Goal: Task Accomplishment & Management: Manage account settings

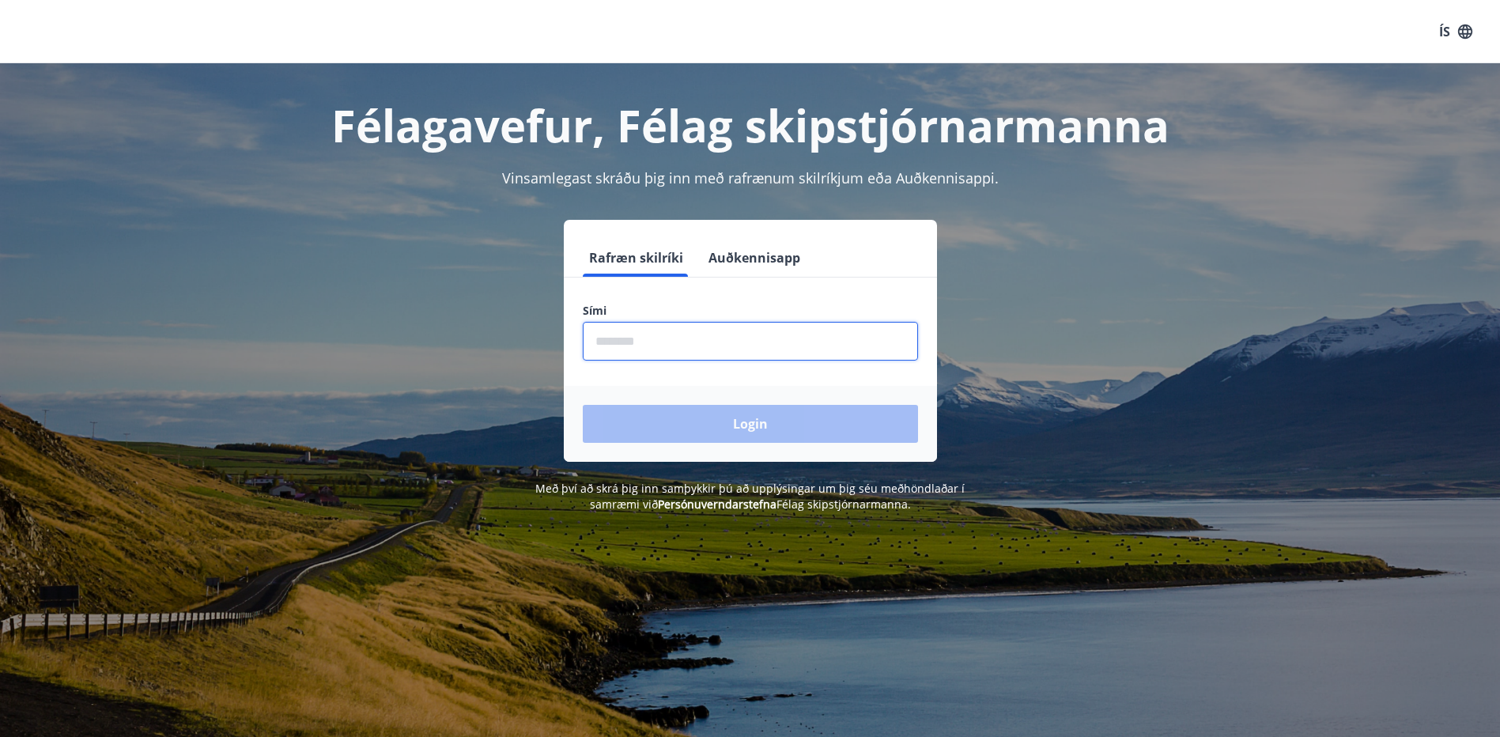
click at [596, 345] on input "phone" at bounding box center [750, 341] width 335 height 39
type input "********"
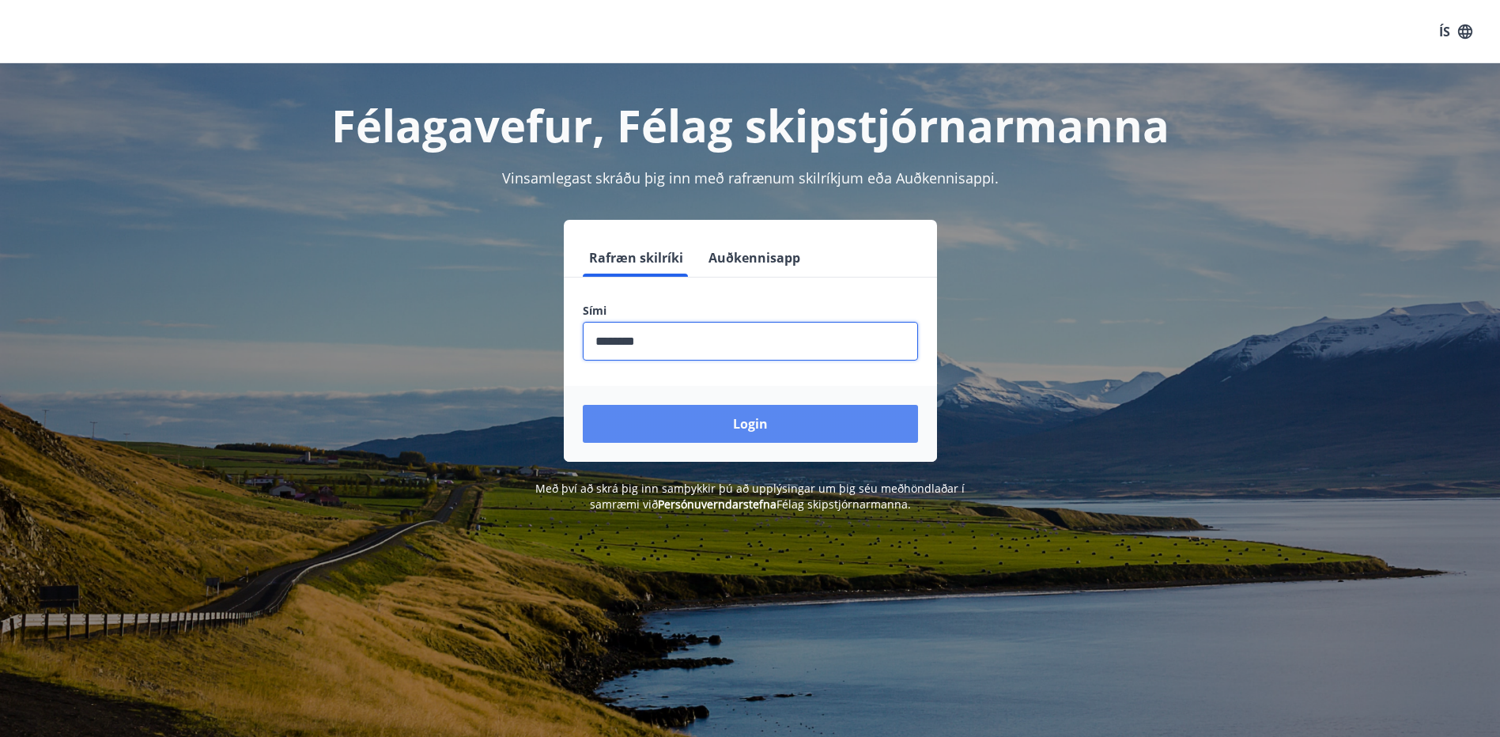
click at [719, 420] on button "Login" at bounding box center [750, 424] width 335 height 38
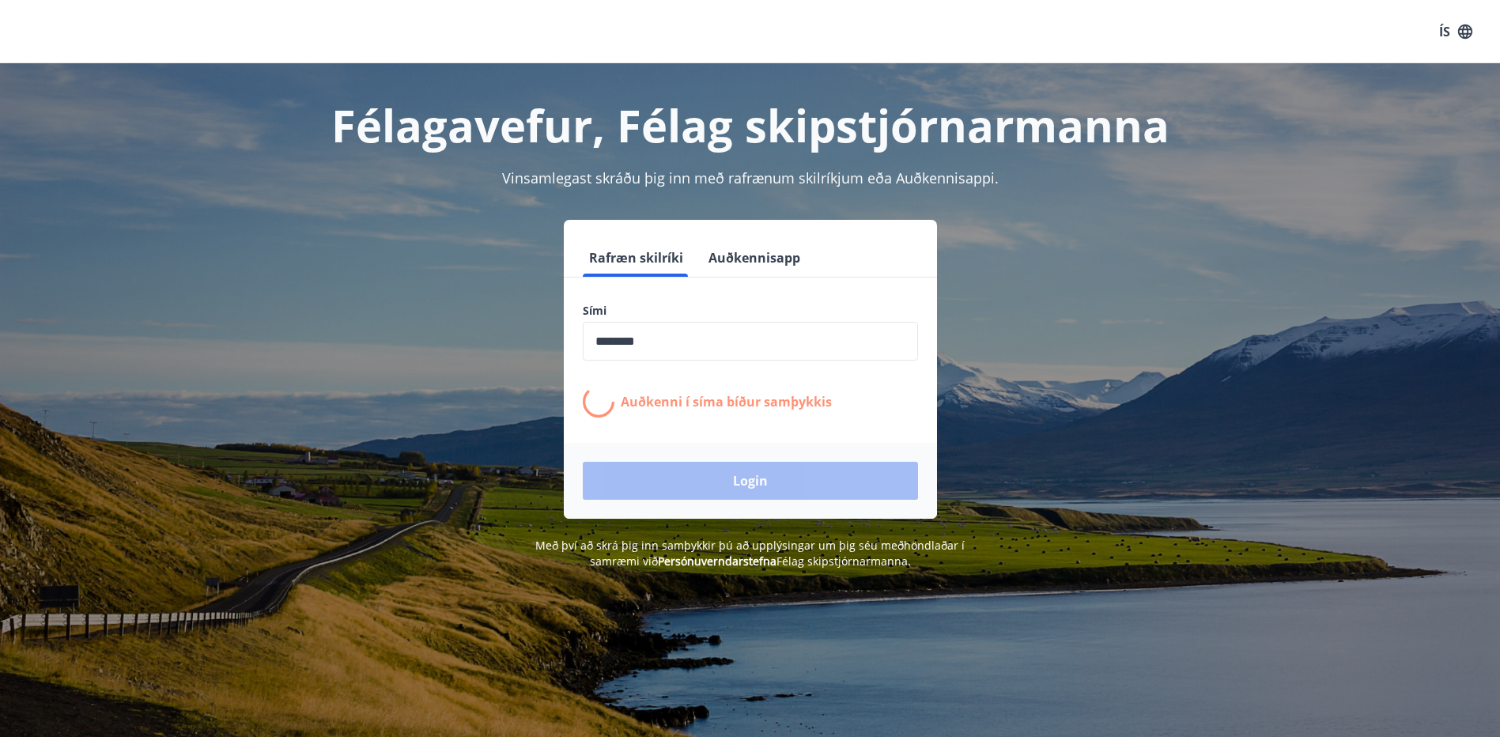
click at [774, 330] on input "phone" at bounding box center [750, 341] width 335 height 39
click at [1034, 412] on div "Rafræn skilríki Auðkennisapp Sími ​ Auðkenni í [PERSON_NAME] samþykkis Login" at bounding box center [750, 369] width 1101 height 299
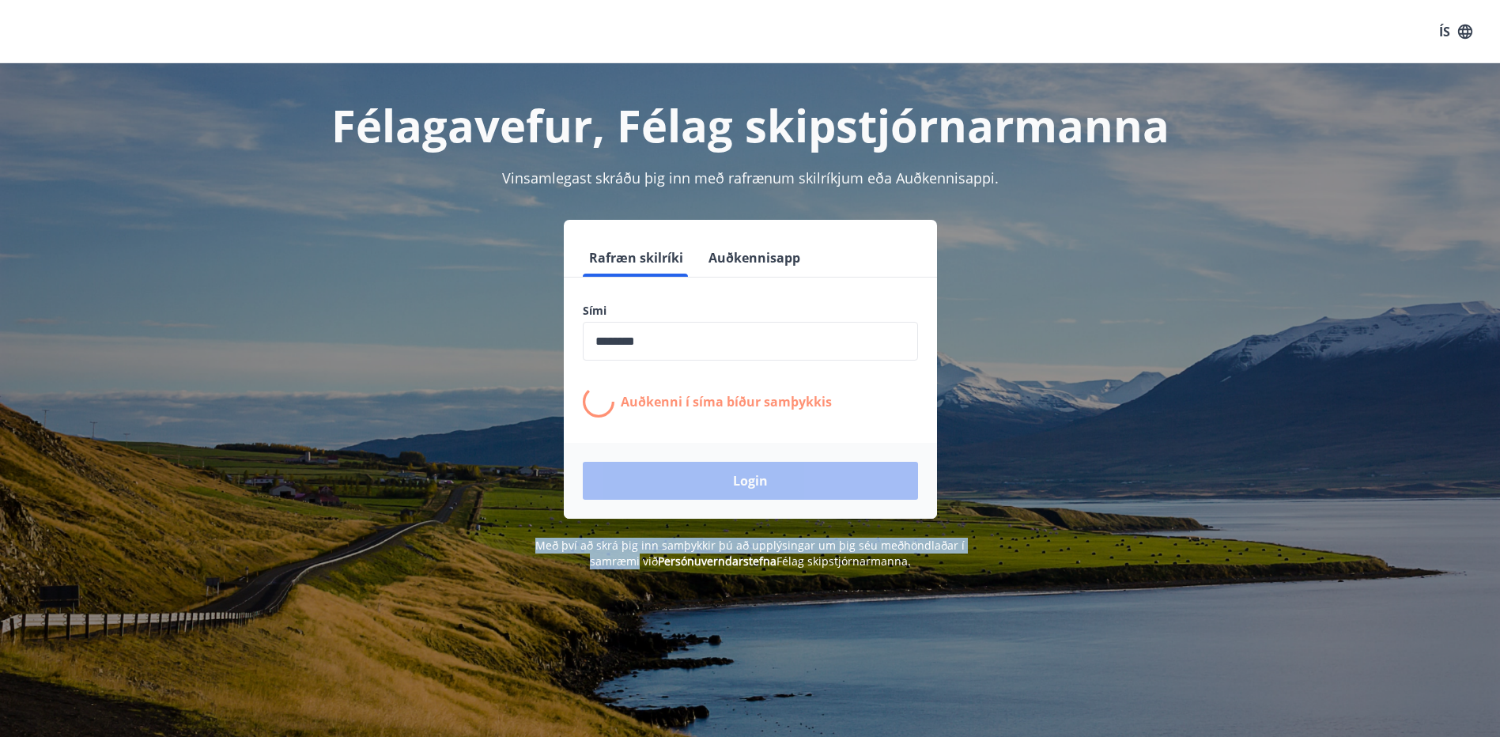
drag, startPoint x: 1048, startPoint y: 512, endPoint x: 1017, endPoint y: 525, distance: 33.3
click at [1017, 525] on div "Félagavefur, Félag skipstjórnarmanna Vinsamlegast skráðu þig inn með rafrænum s…" at bounding box center [750, 316] width 1139 height 506
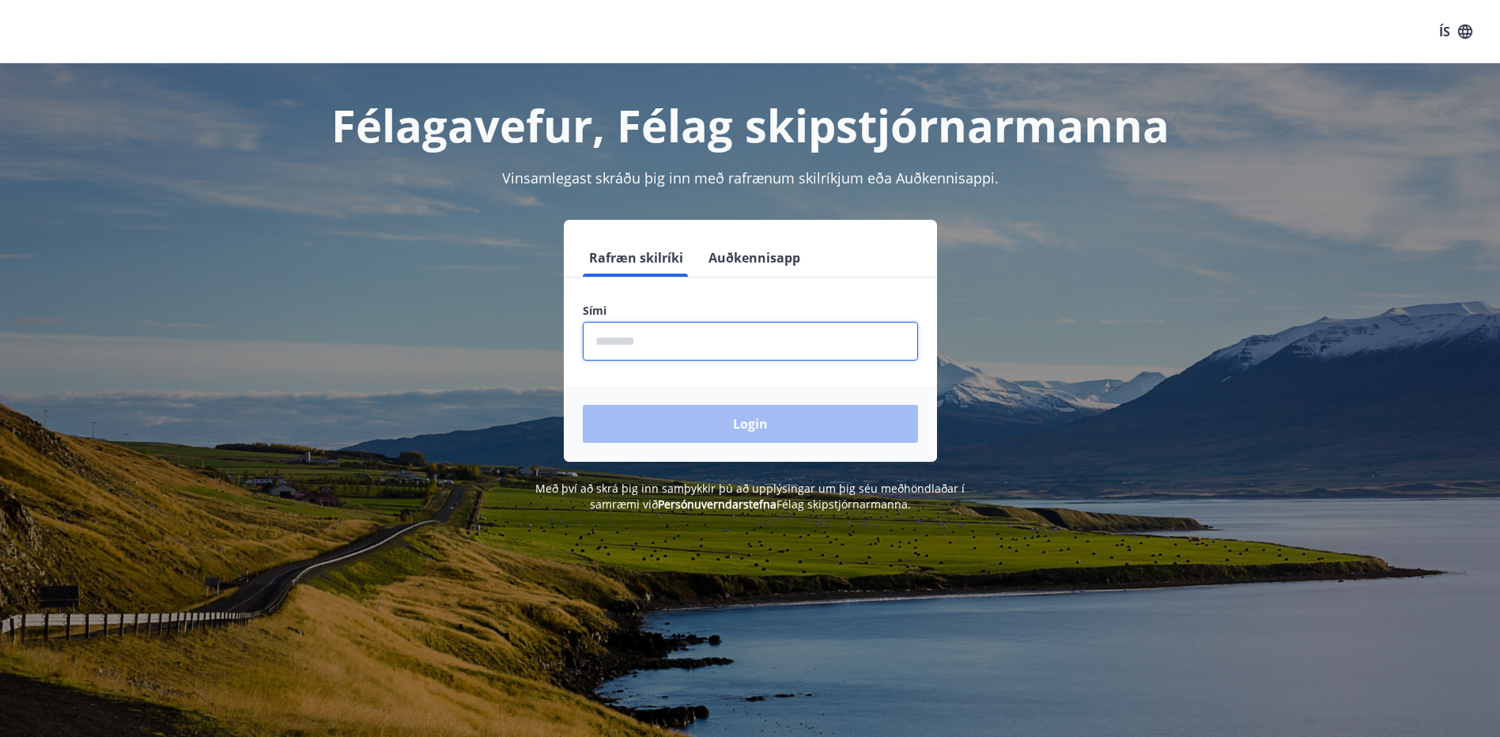
click at [595, 341] on input "phone" at bounding box center [750, 341] width 335 height 39
type input "********"
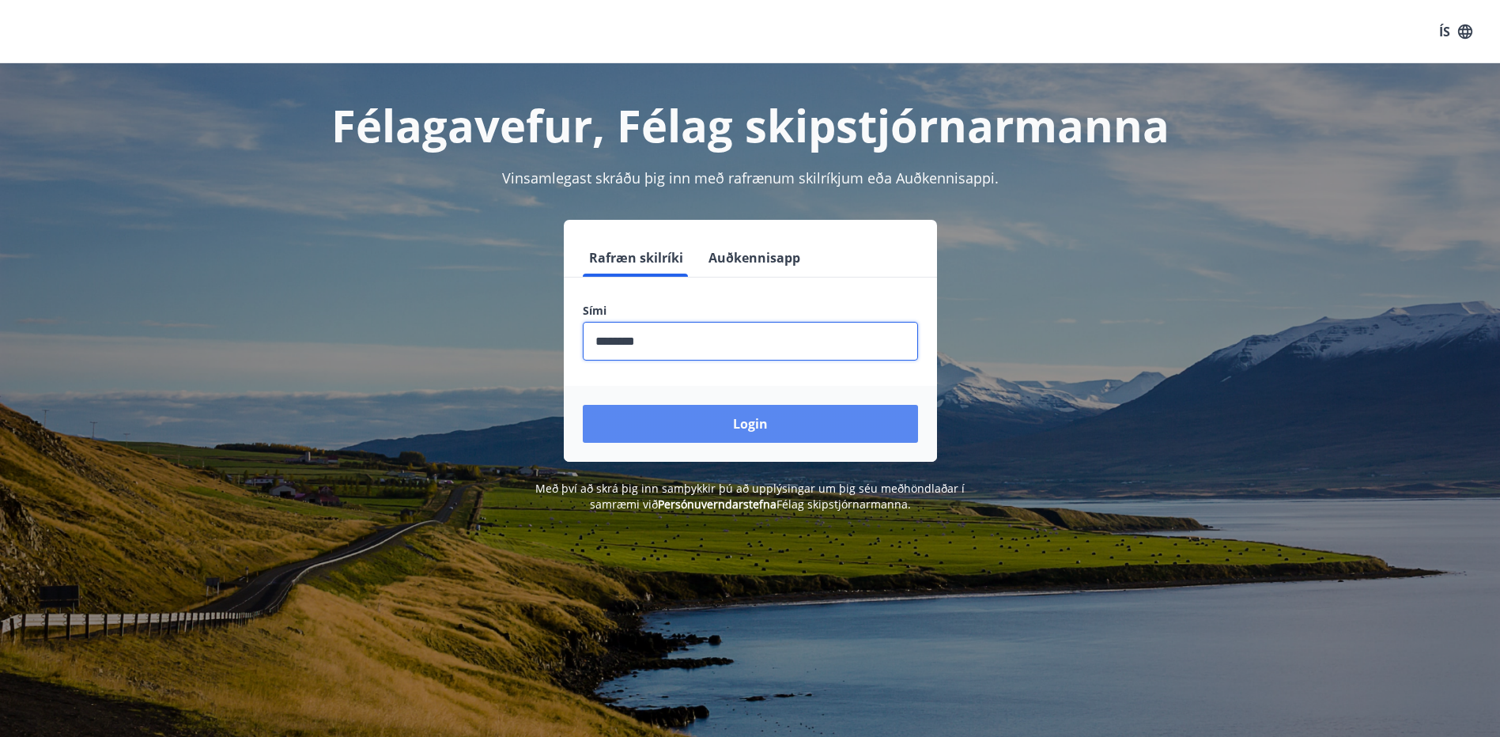
click at [766, 423] on button "Login" at bounding box center [750, 424] width 335 height 38
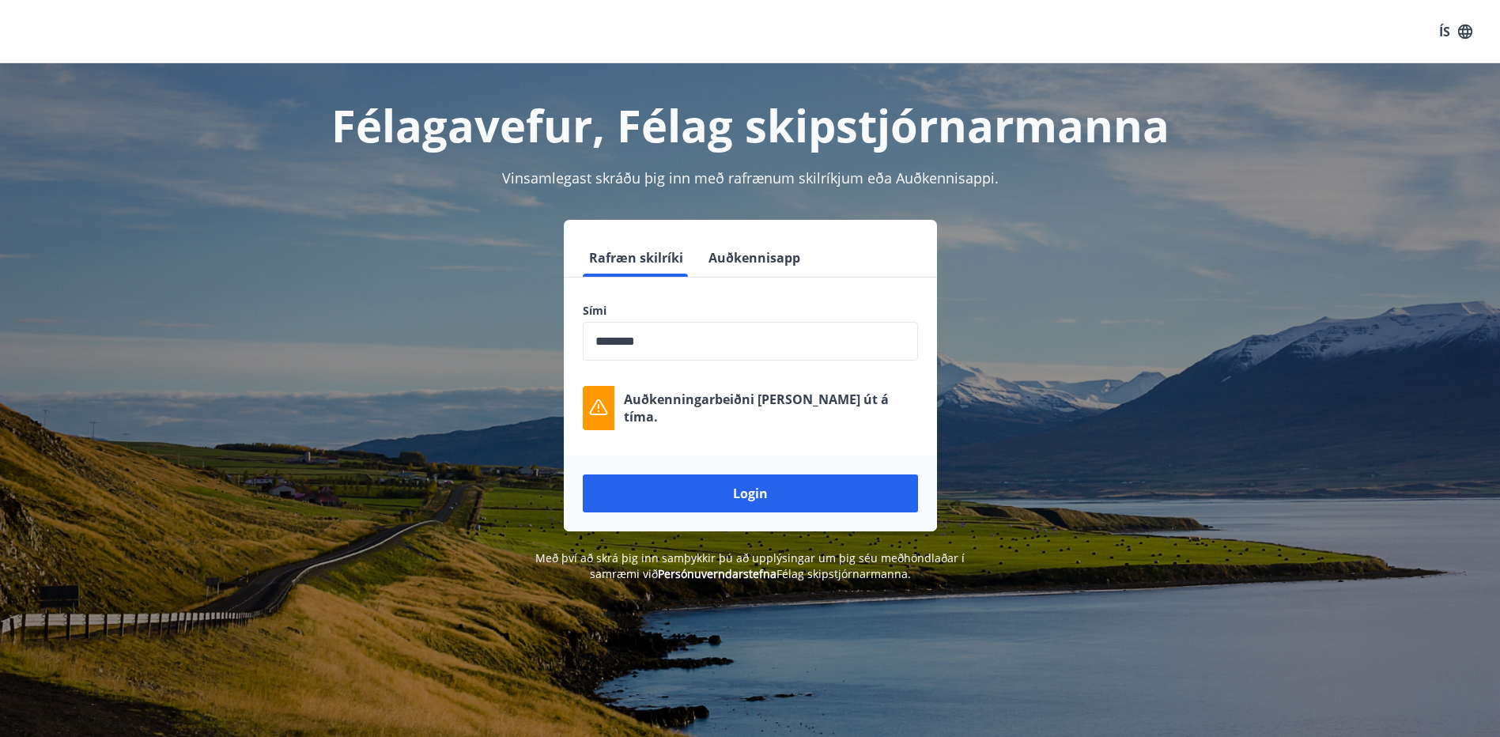
click at [1151, 382] on div "Rafræn skilríki Auðkennisapp Sími ​ Auðkenningarbeiðni rann út á tíma. Login" at bounding box center [750, 376] width 1101 height 312
click at [735, 498] on button "Login" at bounding box center [750, 493] width 335 height 38
click at [410, 430] on div "Rafræn skilríki Auðkennisapp Sími ​ Auðkenningarbeiðni rann út á tíma. Login" at bounding box center [750, 376] width 1101 height 312
click at [520, 234] on div "Rafræn skilríki Auðkennisapp Sími ​ Auðkenningarbeiðni rann út á tíma. Login" at bounding box center [750, 376] width 1101 height 312
